Goal: Task Accomplishment & Management: Use online tool/utility

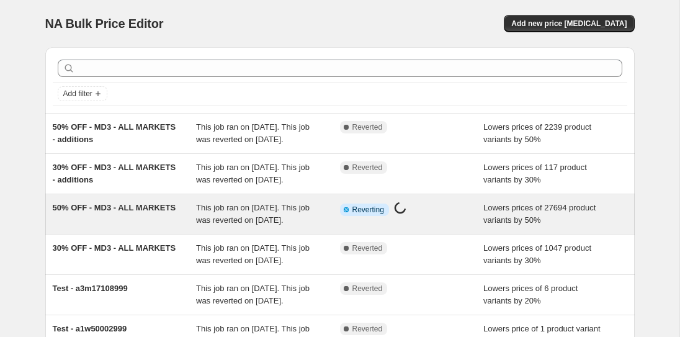
click at [227, 225] on span "This job ran on [DATE]. This job was reverted on [DATE]." at bounding box center [253, 214] width 114 height 22
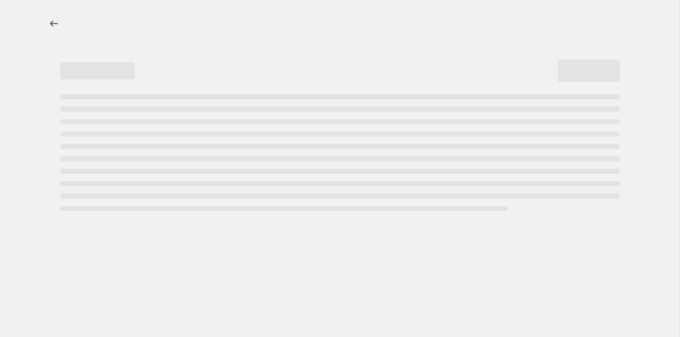
select select "percentage"
select select "collection"
